Goal: Find specific page/section: Find specific page/section

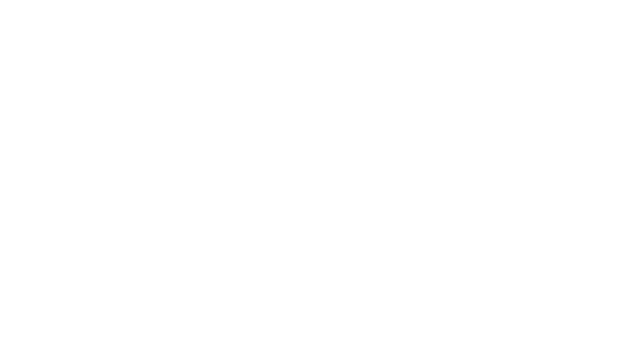
click at [517, 3] on html at bounding box center [315, 1] width 630 height 3
click at [318, 3] on html at bounding box center [315, 1] width 630 height 3
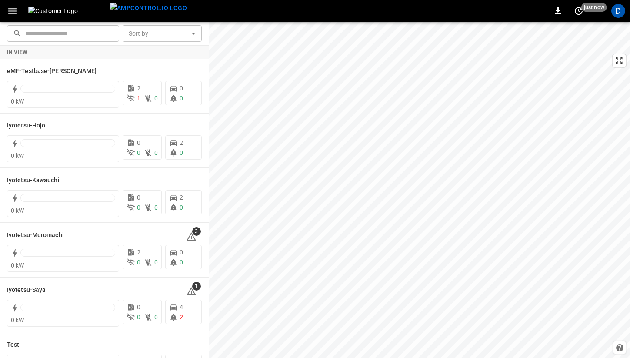
click at [10, 15] on icon "button" at bounding box center [12, 11] width 11 height 11
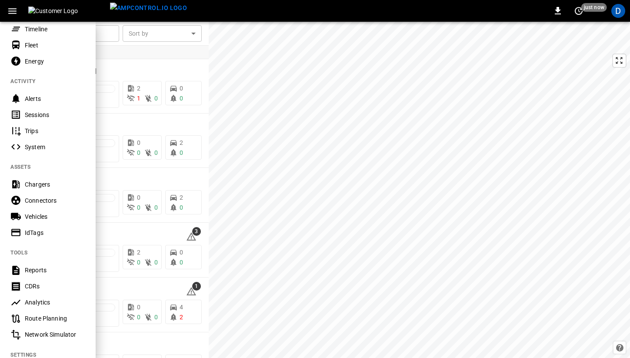
scroll to position [60, 0]
click at [42, 187] on div "Chargers" at bounding box center [55, 183] width 60 height 9
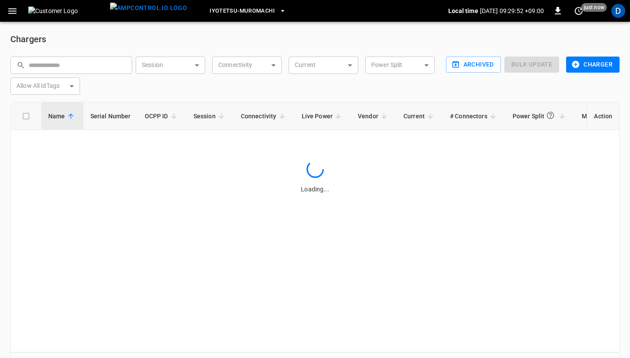
click at [589, 61] on button "Charger" at bounding box center [592, 65] width 53 height 16
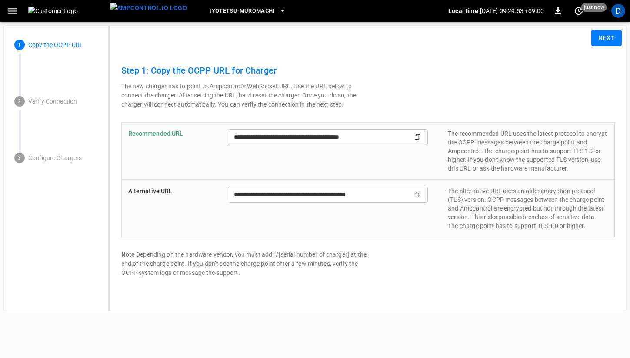
type input "**********"
click at [52, 11] on img at bounding box center [67, 11] width 78 height 9
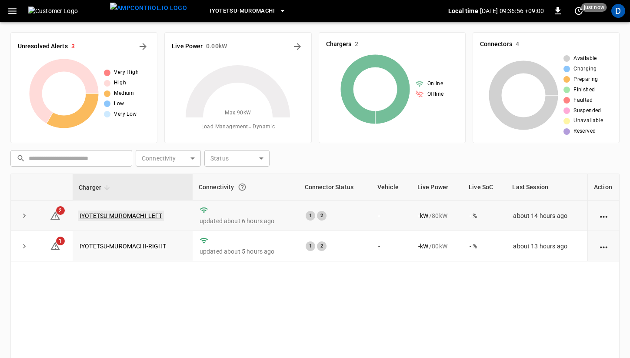
click at [121, 216] on link "IYOTETSU-MUROMACHI-LEFT" at bounding box center [121, 215] width 86 height 10
